Goal: Task Accomplishment & Management: Manage account settings

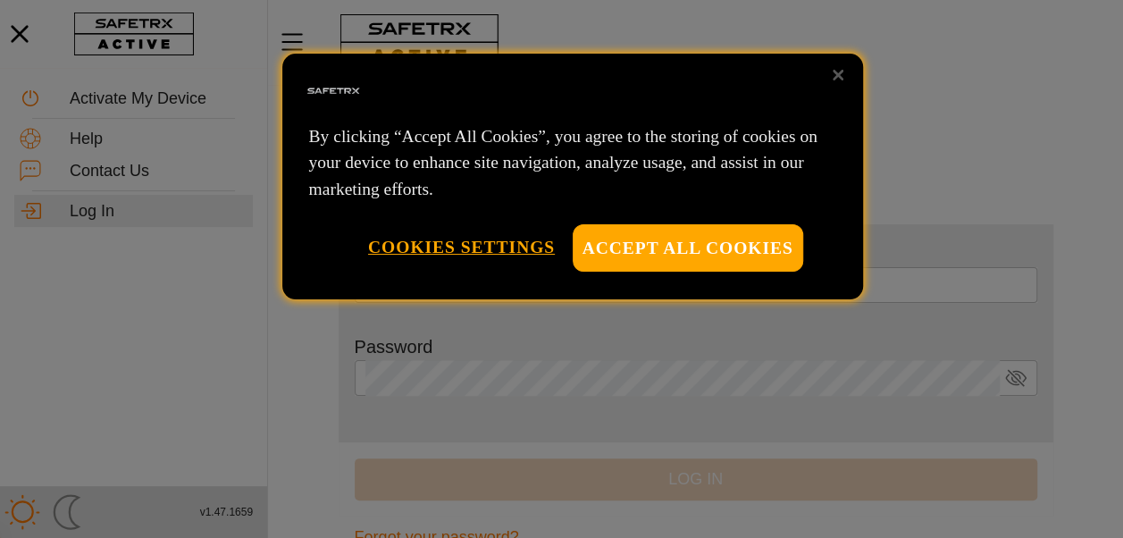
click at [563, 369] on div at bounding box center [561, 269] width 1123 height 538
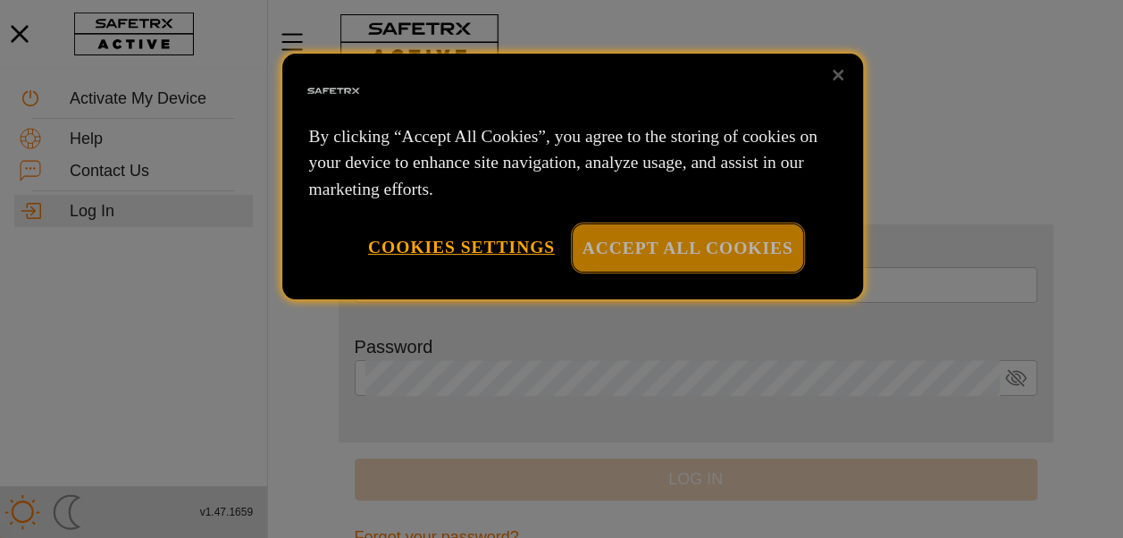
click at [735, 242] on button "Accept All Cookies" at bounding box center [688, 247] width 231 height 47
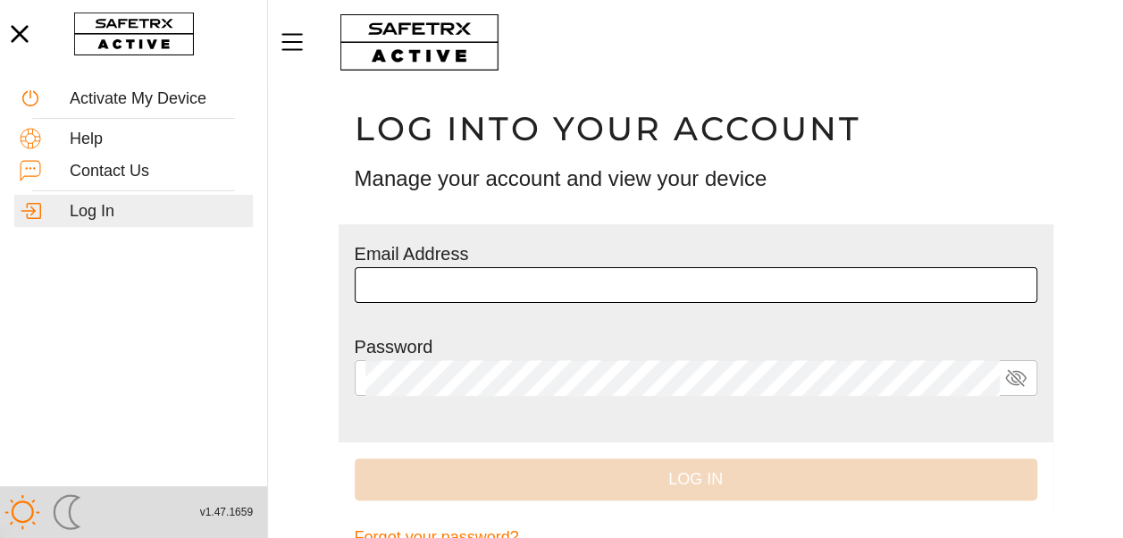
click at [428, 279] on input "text" at bounding box center [696, 285] width 661 height 36
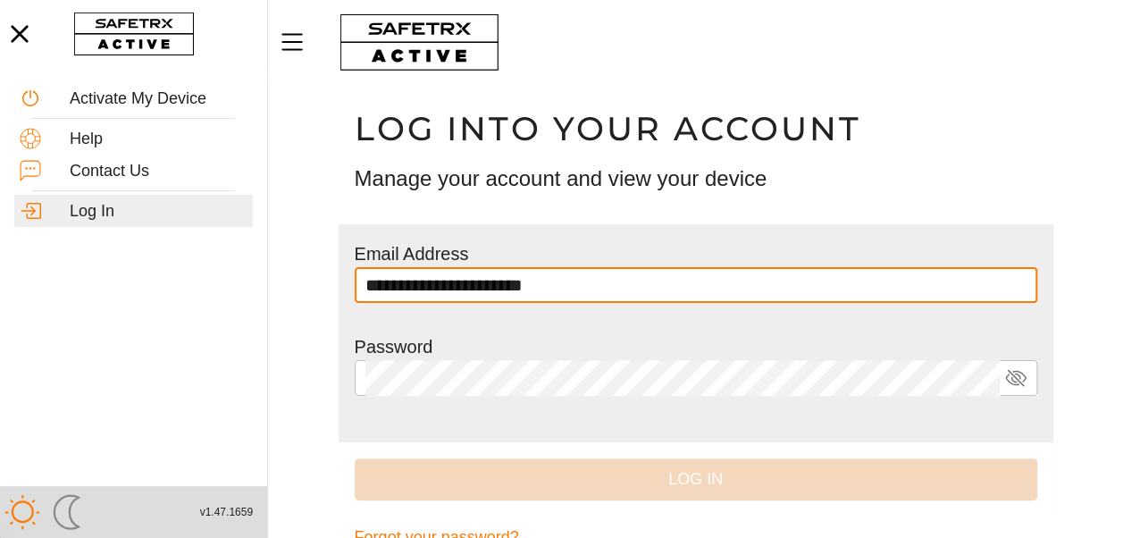
type input "**********"
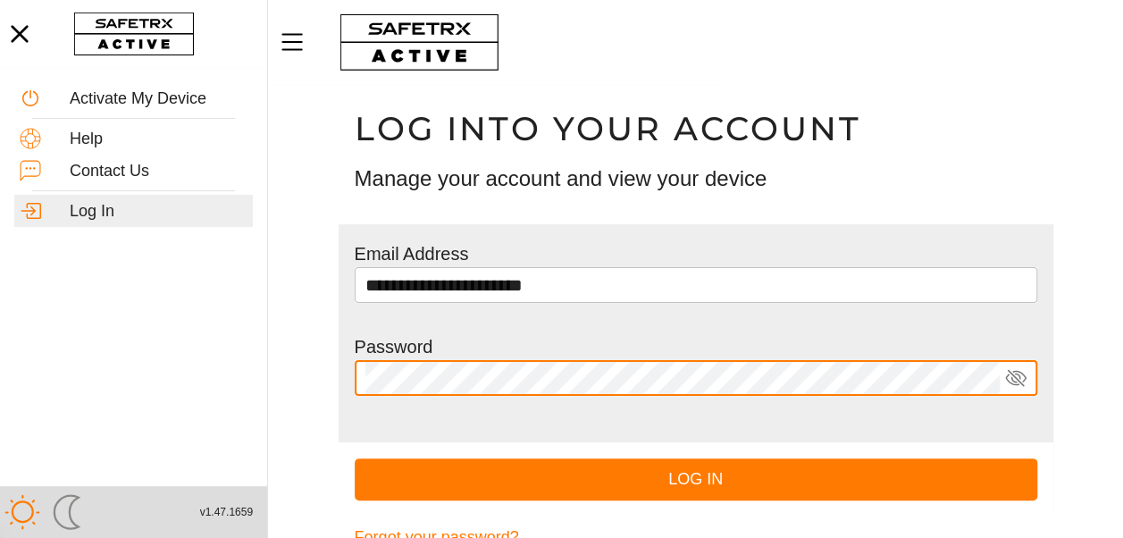
click at [1025, 378] on icon at bounding box center [1019, 377] width 14 height 12
click at [1025, 378] on icon at bounding box center [1015, 378] width 21 height 15
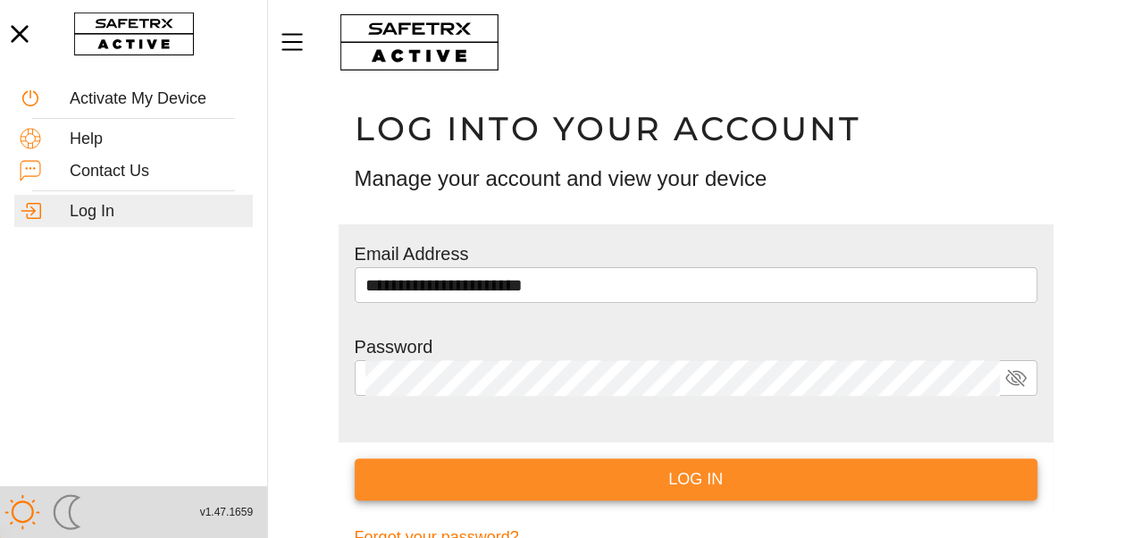
click at [742, 480] on span "Log In" at bounding box center [696, 480] width 654 height 28
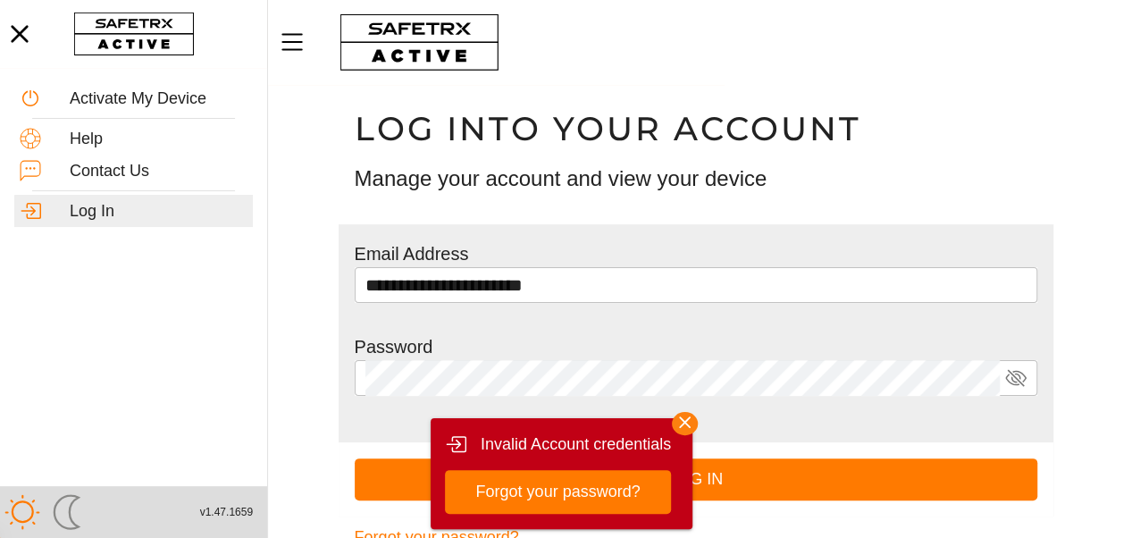
click at [690, 431] on icon "button" at bounding box center [685, 422] width 26 height 26
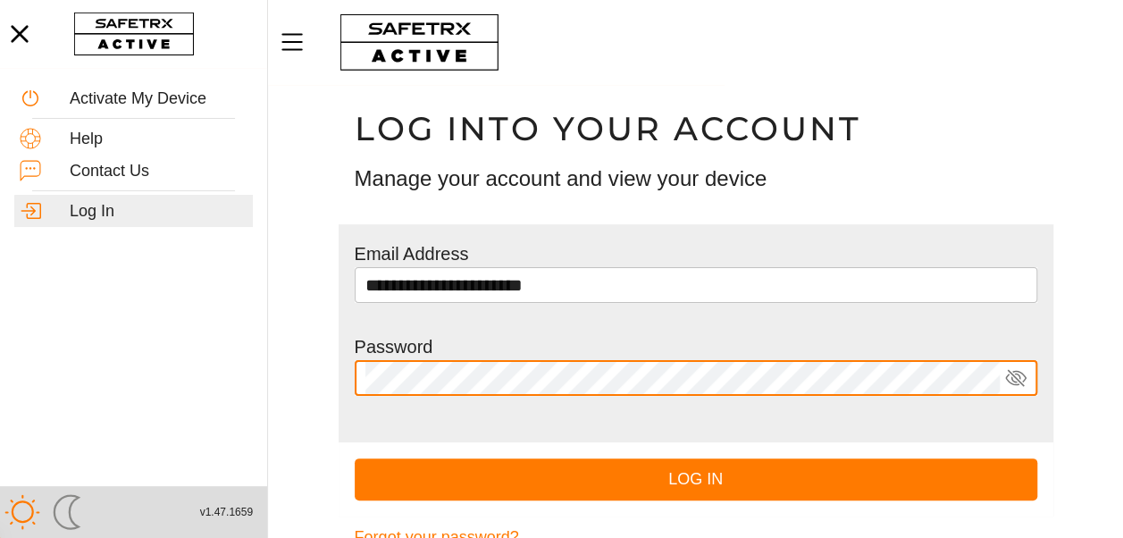
click at [355, 458] on button "Log In" at bounding box center [696, 479] width 683 height 42
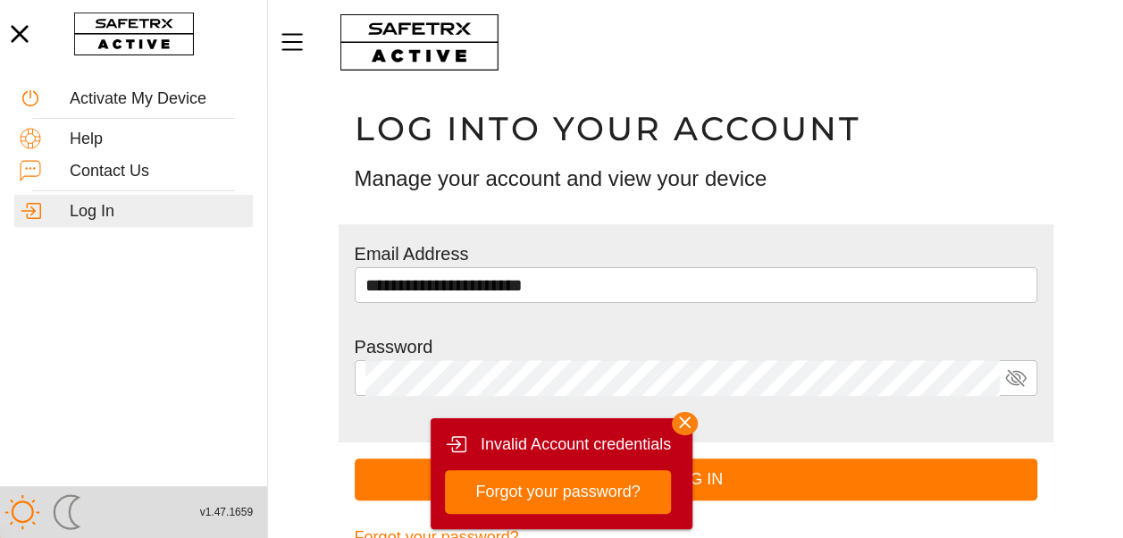
click at [683, 421] on icon "button" at bounding box center [685, 422] width 12 height 12
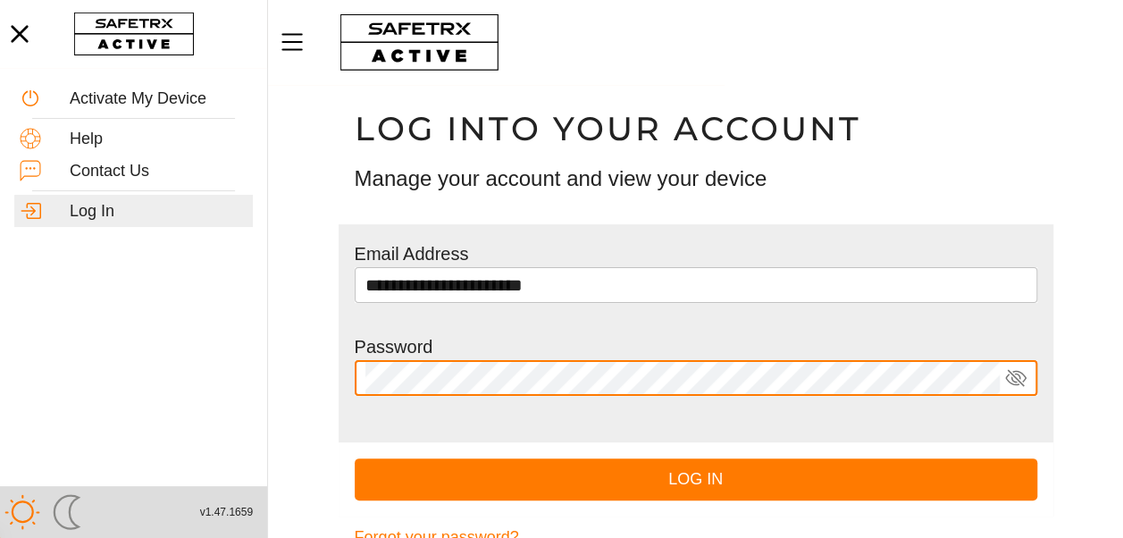
click at [355, 458] on button "Log In" at bounding box center [696, 479] width 683 height 42
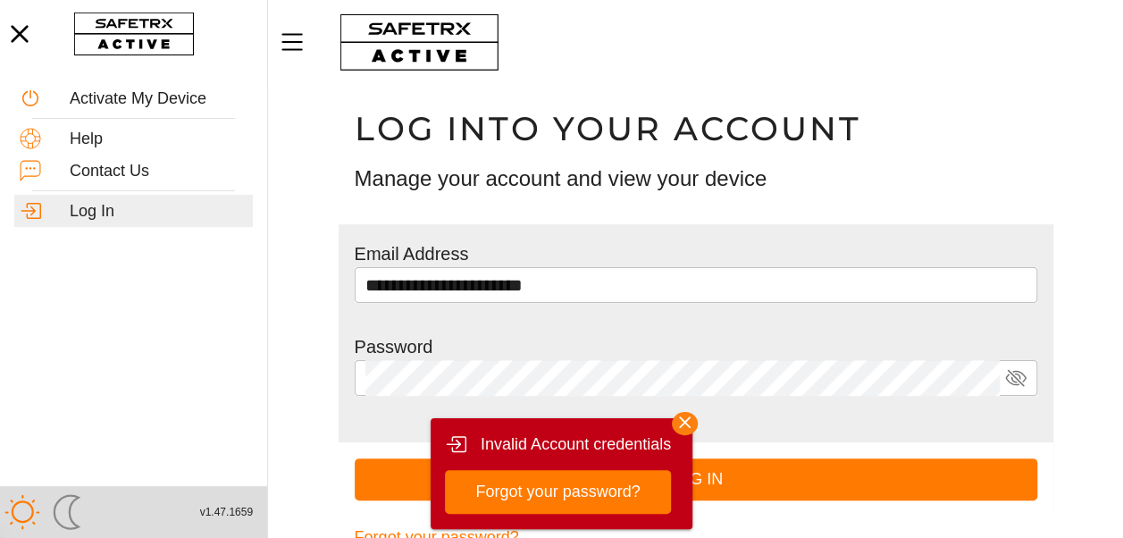
click at [685, 416] on icon "button" at bounding box center [685, 422] width 26 height 26
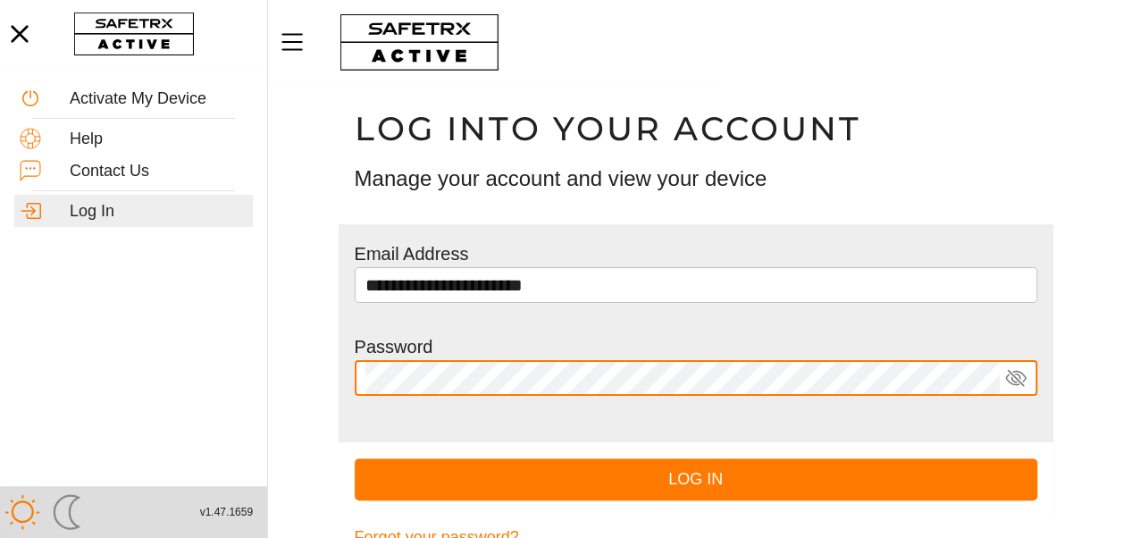
click at [355, 458] on button "Log In" at bounding box center [696, 479] width 683 height 42
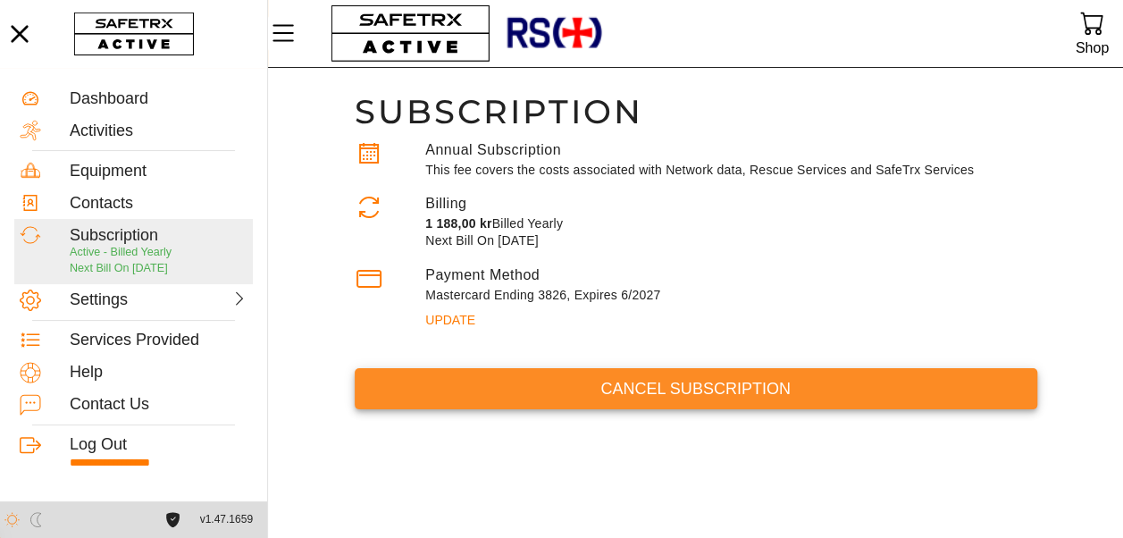
click at [640, 390] on span "Cancel Subscription" at bounding box center [696, 389] width 654 height 28
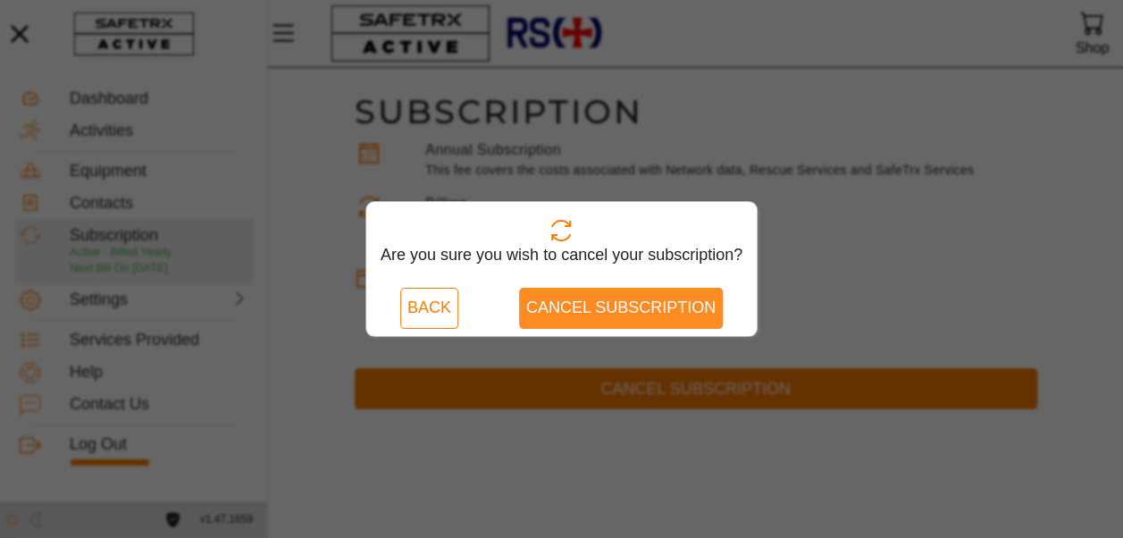
click at [621, 304] on span "Cancel Subscription" at bounding box center [620, 308] width 189 height 28
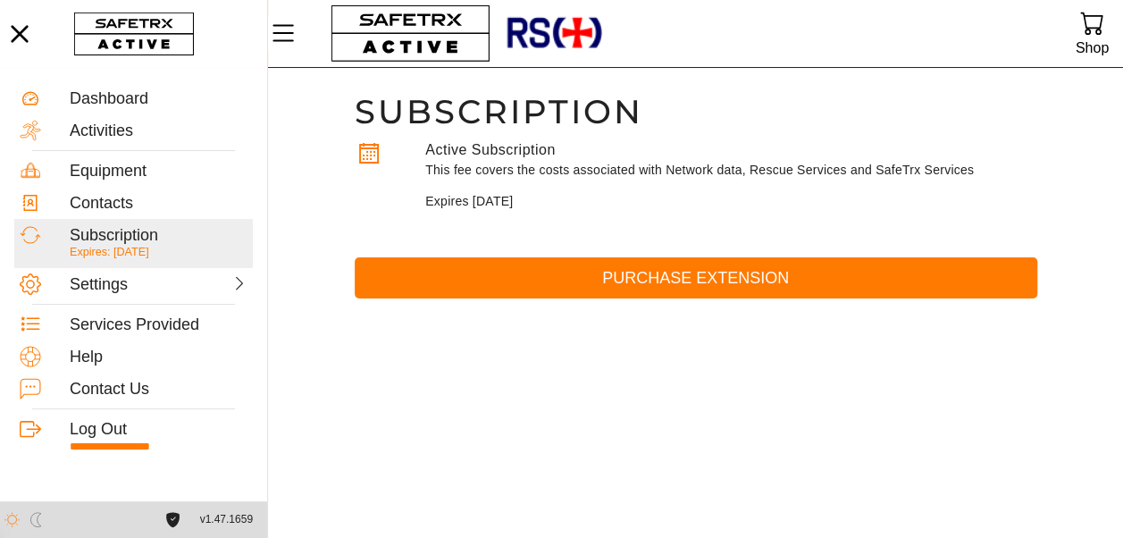
scroll to position [1, 0]
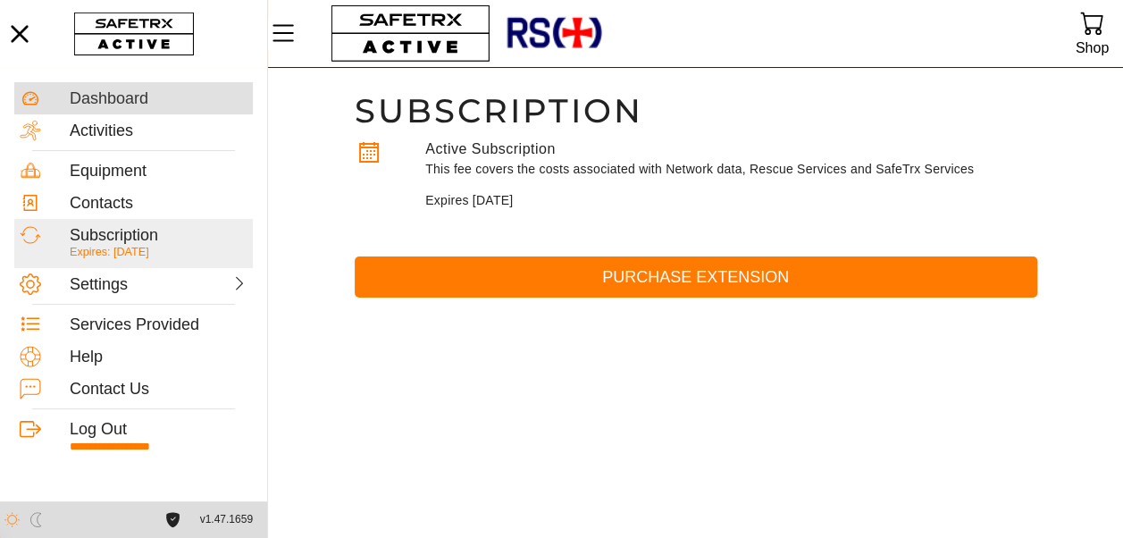
click at [113, 107] on div "Dashboard" at bounding box center [159, 99] width 178 height 20
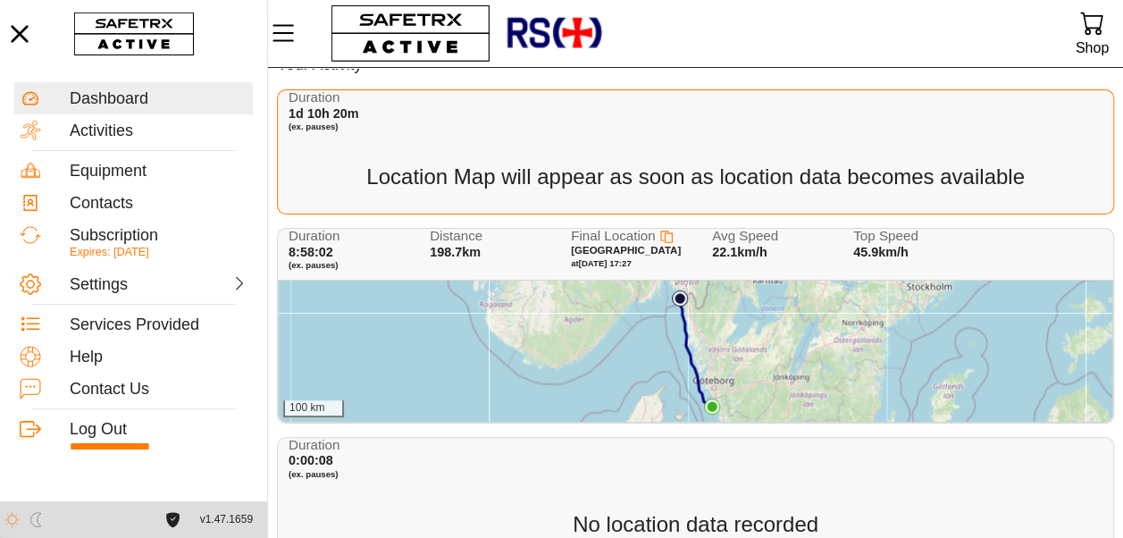
scroll to position [76, 0]
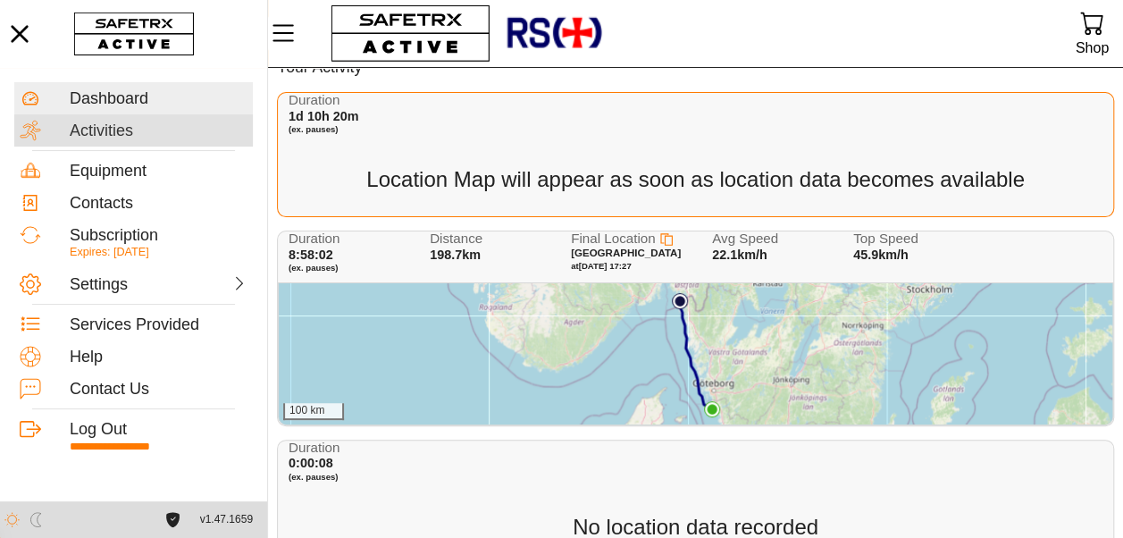
click at [104, 127] on div "Activities" at bounding box center [159, 132] width 178 height 20
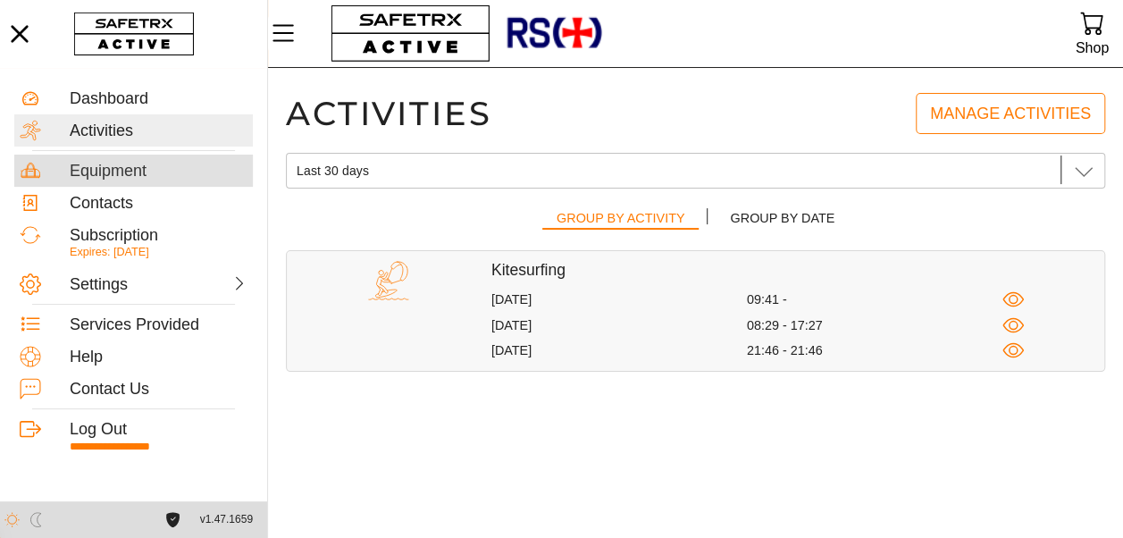
click at [119, 182] on div "Equipment" at bounding box center [133, 171] width 239 height 32
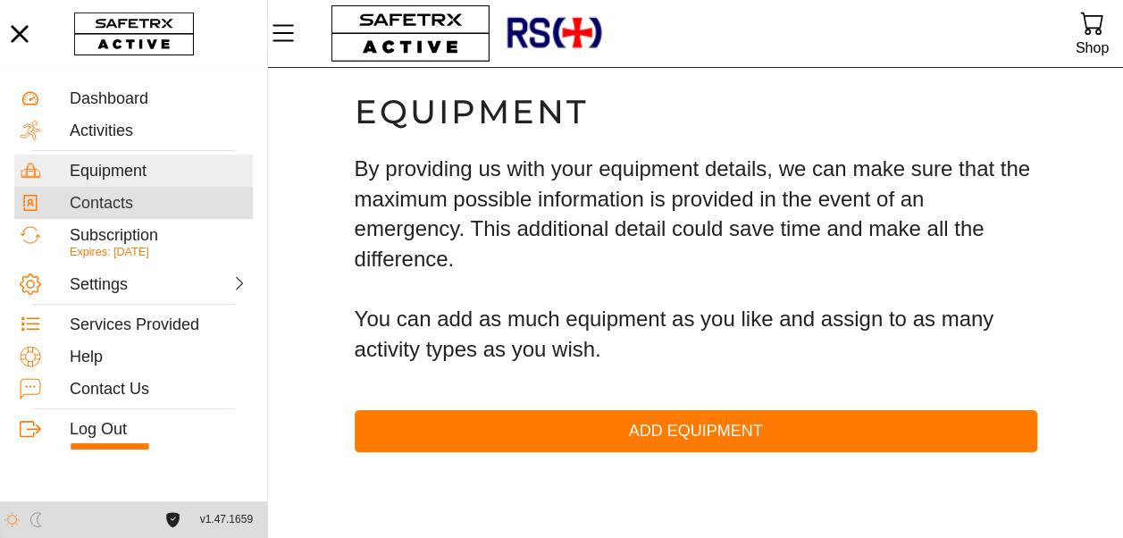
click at [123, 211] on div "Contacts" at bounding box center [159, 204] width 178 height 20
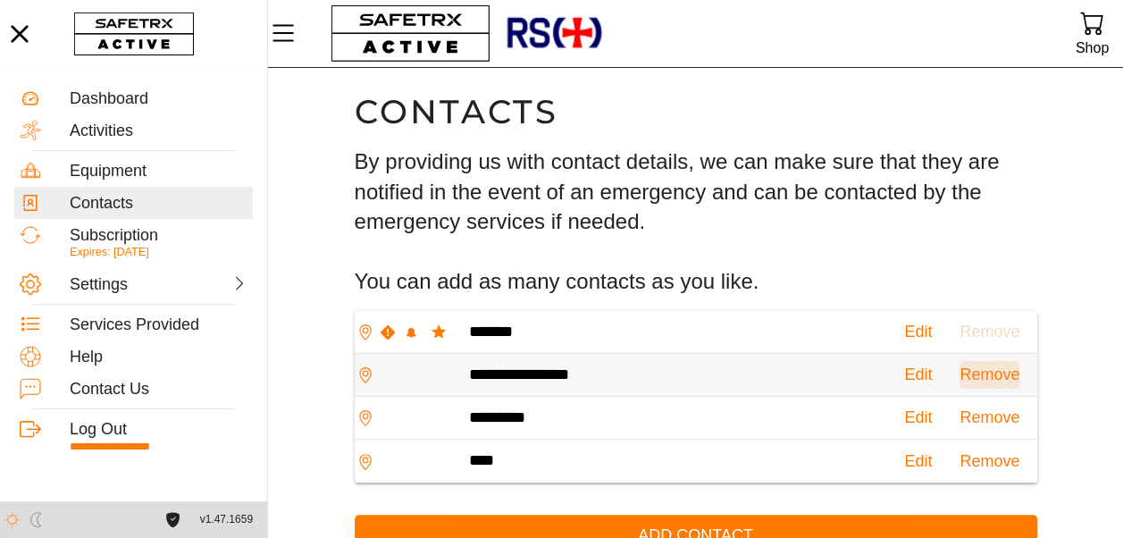
click at [960, 375] on span "Remove" at bounding box center [990, 375] width 60 height 28
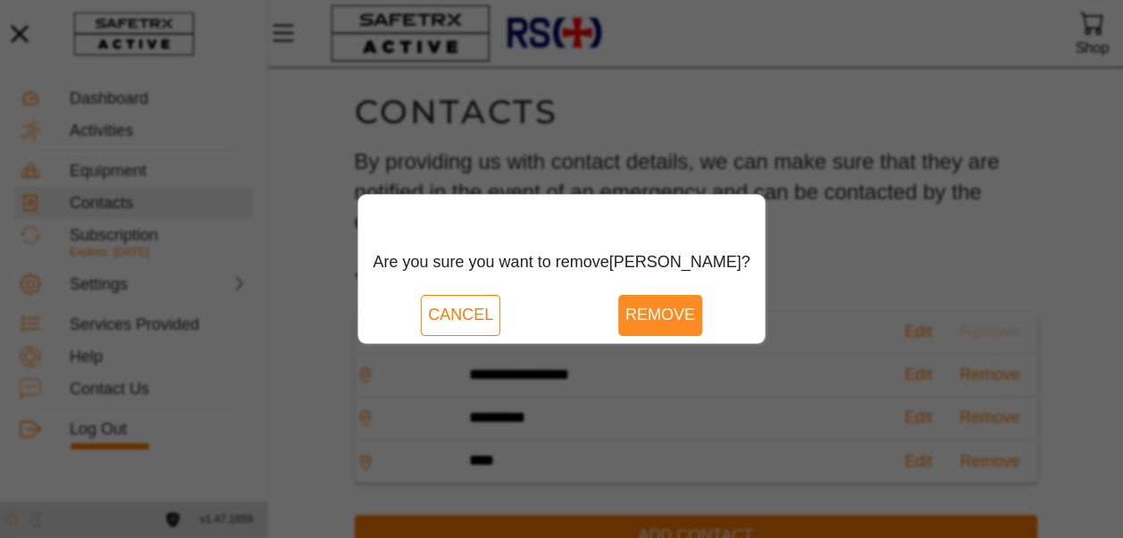
click at [637, 320] on span "Remove" at bounding box center [661, 315] width 70 height 28
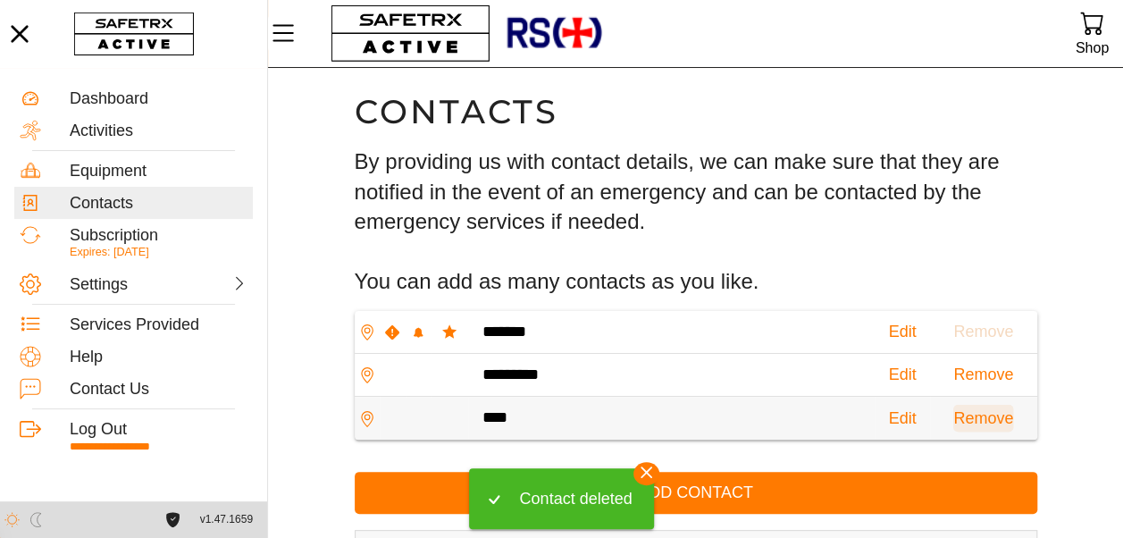
click at [954, 418] on span "Remove" at bounding box center [984, 419] width 60 height 28
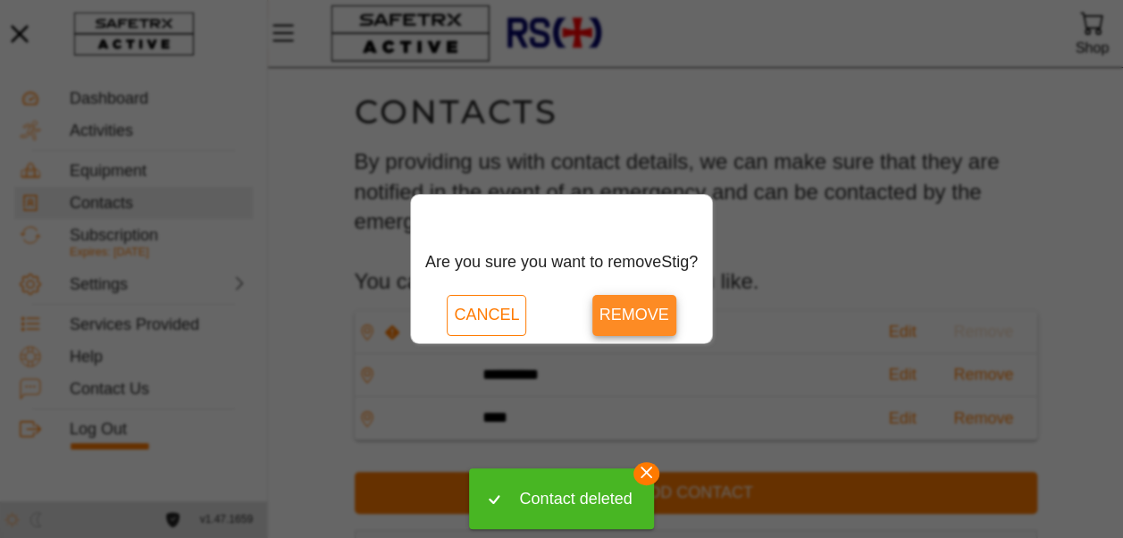
click at [613, 313] on span "Remove" at bounding box center [635, 315] width 70 height 28
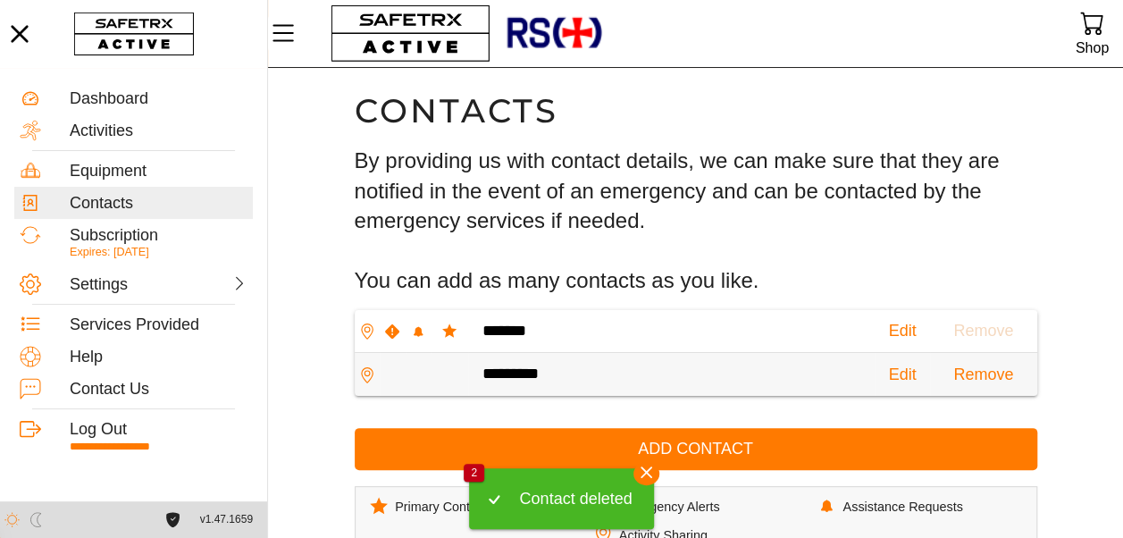
scroll to position [17, 0]
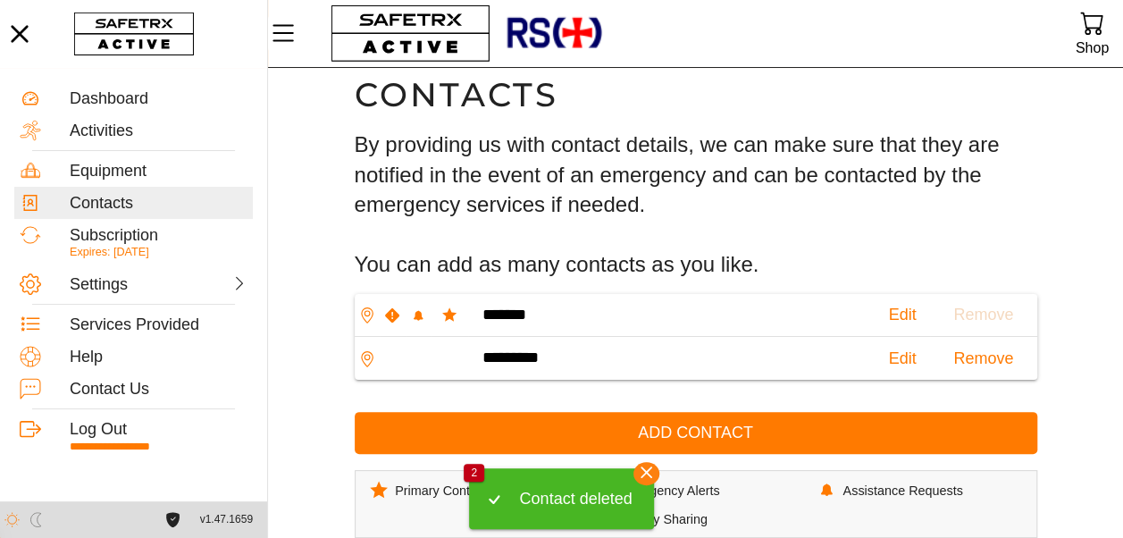
click at [645, 466] on icon "button" at bounding box center [647, 472] width 26 height 26
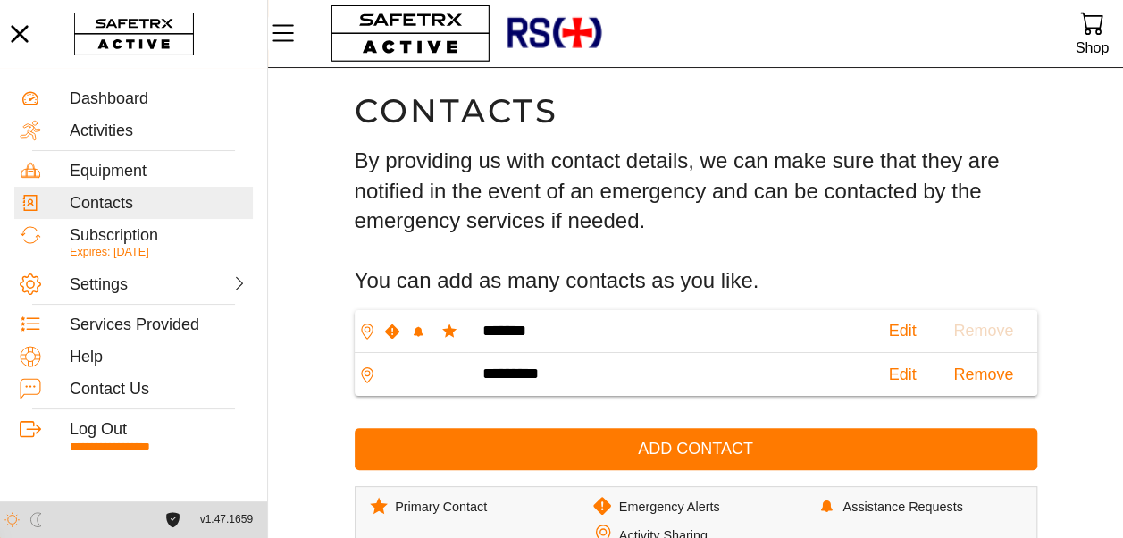
scroll to position [0, 0]
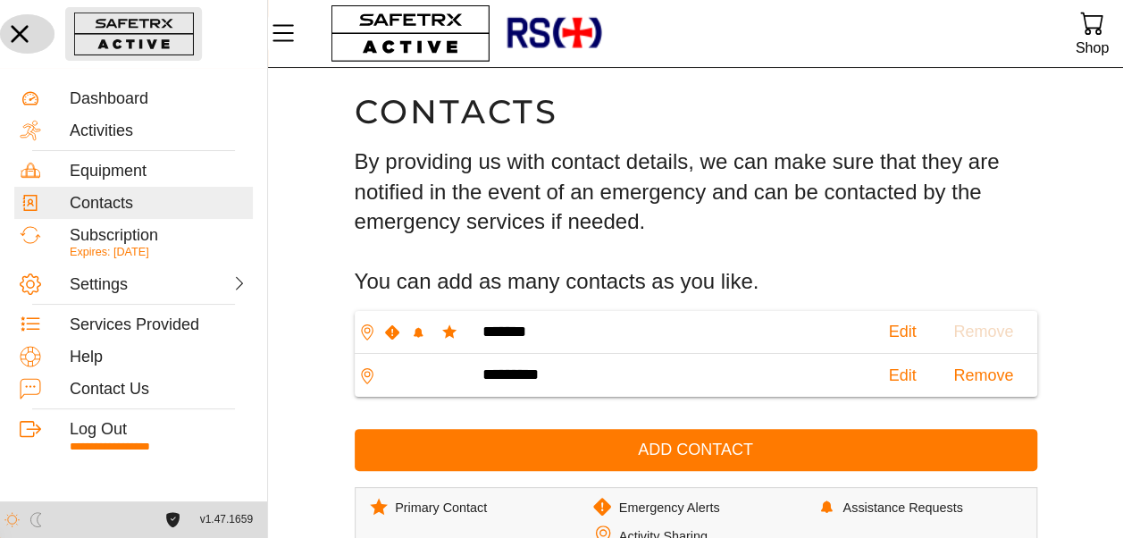
click at [23, 36] on icon "button" at bounding box center [19, 33] width 39 height 39
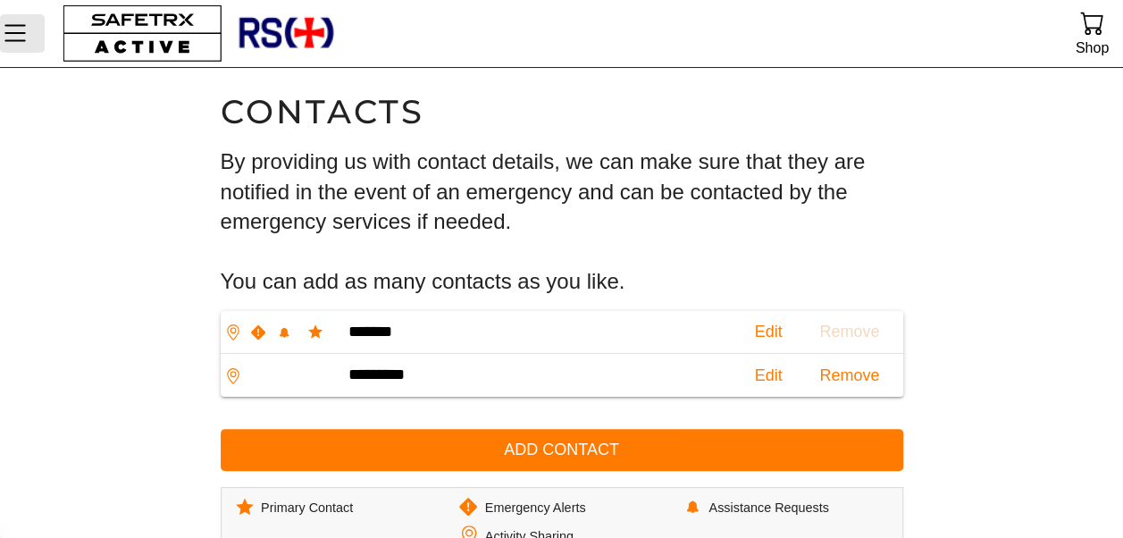
click at [18, 41] on icon "Menu" at bounding box center [14, 33] width 21 height 17
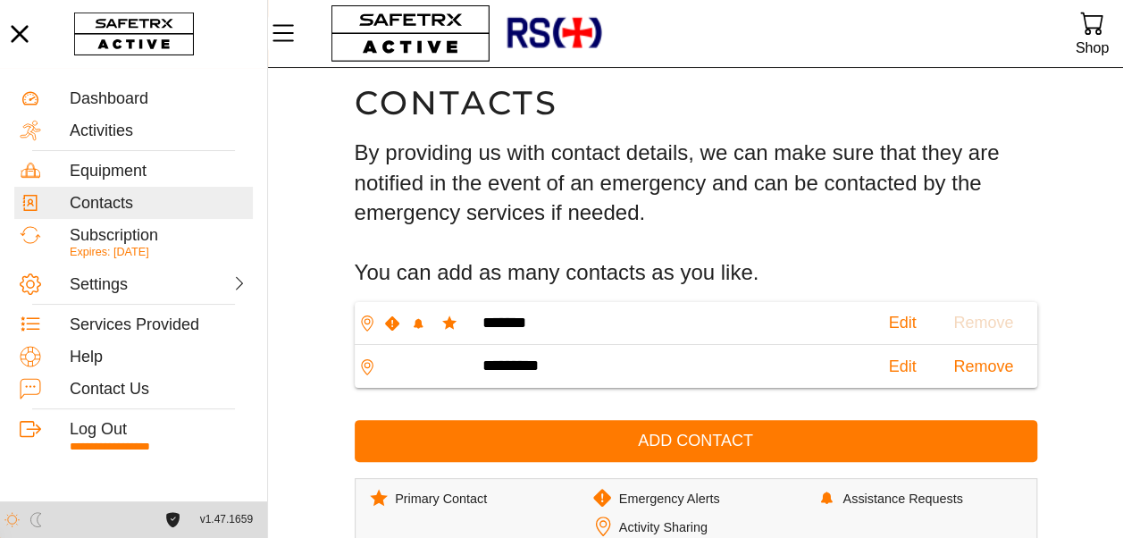
scroll to position [17, 0]
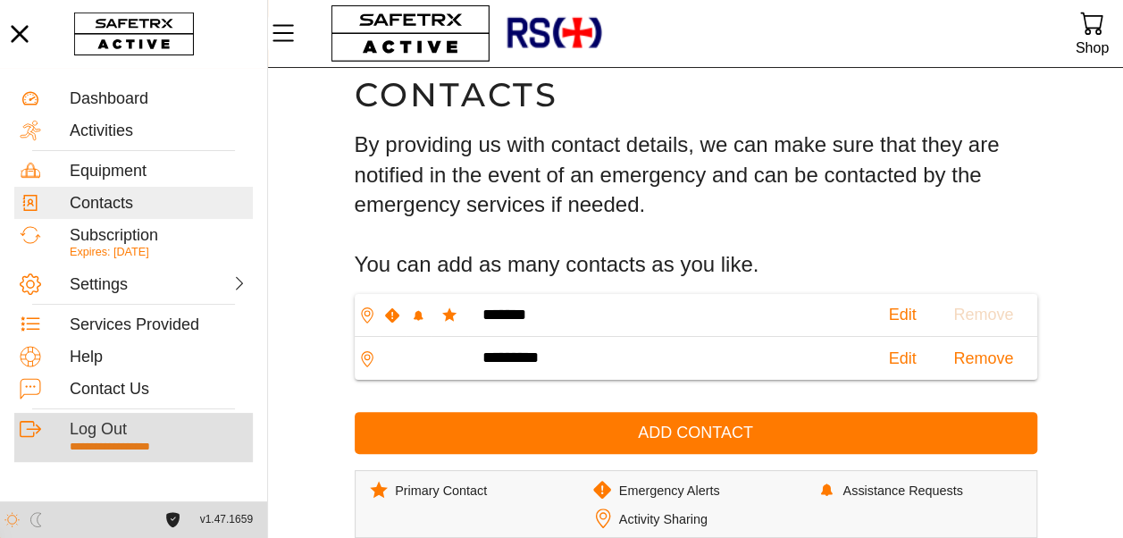
click at [103, 430] on div "Log Out" at bounding box center [159, 430] width 178 height 20
